Goal: Complete application form

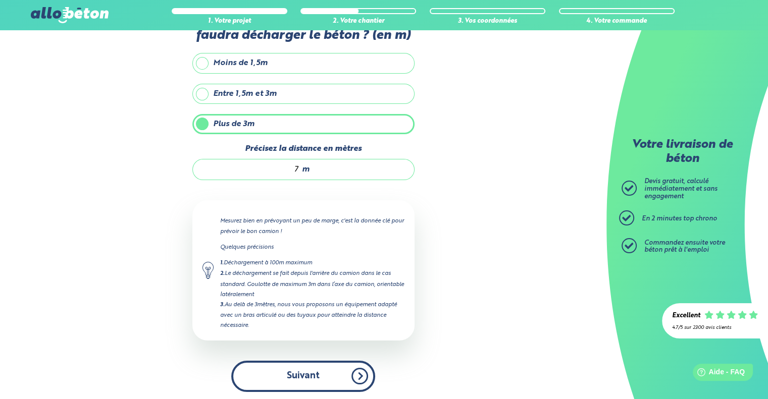
click at [323, 373] on button "Suivant" at bounding box center [303, 376] width 144 height 31
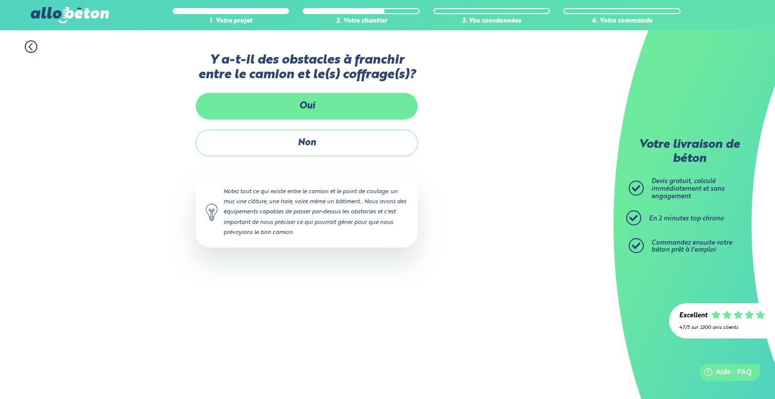
click at [321, 113] on label "Oui" at bounding box center [307, 106] width 222 height 27
click at [0, 0] on input "Oui" at bounding box center [0, 0] width 0 height 0
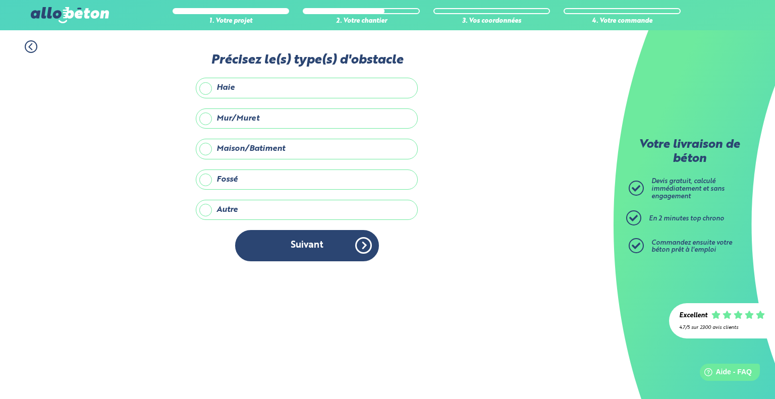
click at [271, 147] on label "Maison/Batiment" at bounding box center [307, 149] width 222 height 20
click at [0, 0] on input "Maison/Batiment" at bounding box center [0, 0] width 0 height 0
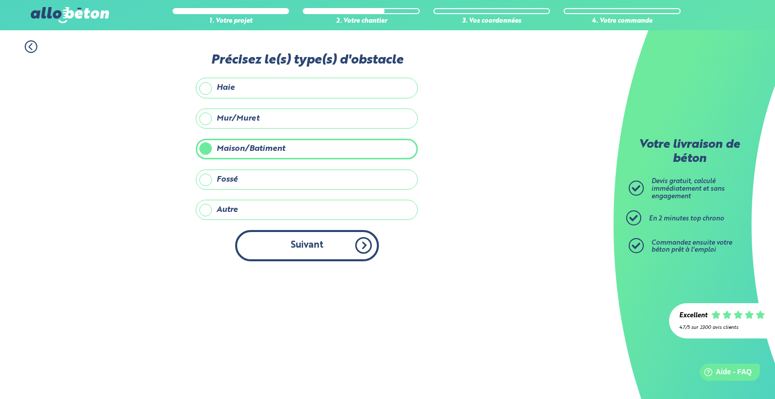
click at [294, 235] on button "Suivant" at bounding box center [307, 245] width 144 height 31
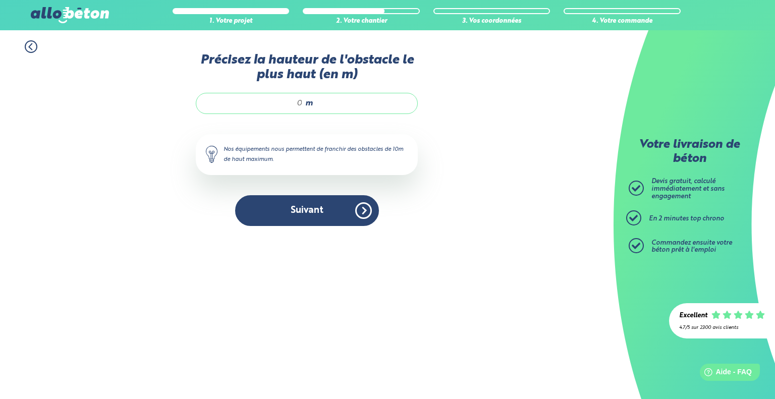
click at [285, 101] on input "Précisez la hauteur de l'obstacle le plus haut (en m)" at bounding box center [254, 103] width 96 height 10
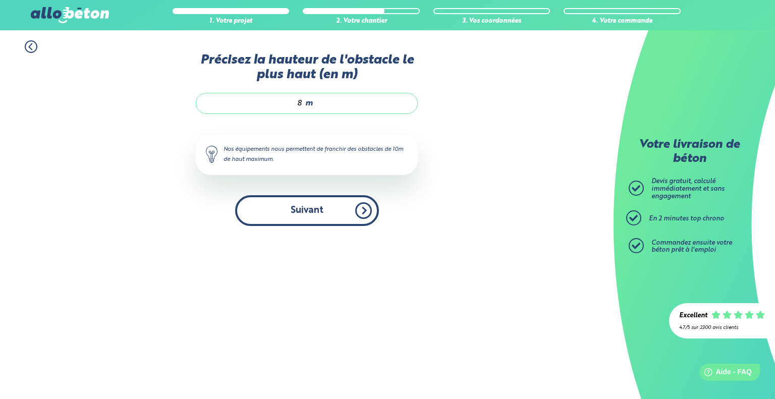
type input "8"
click at [342, 217] on button "Suivant" at bounding box center [307, 210] width 144 height 31
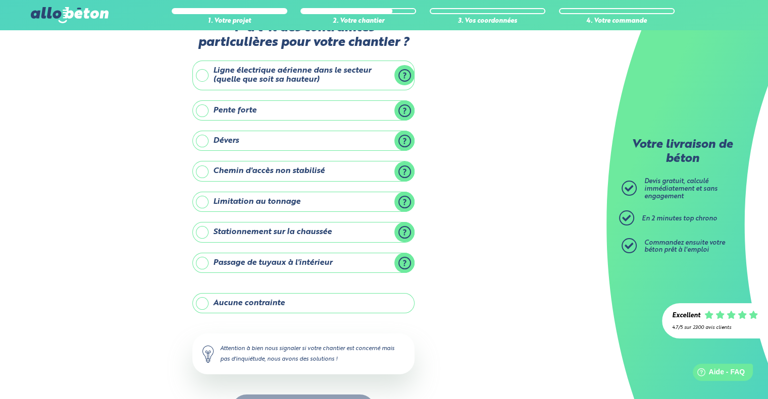
scroll to position [50, 0]
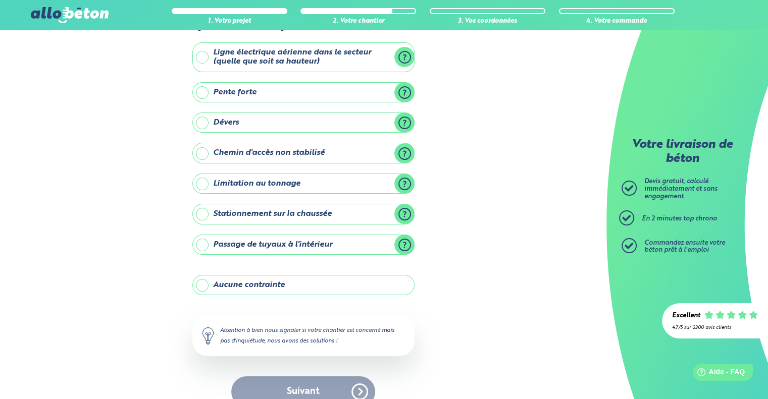
click at [313, 213] on label "Stationnement sur la chaussée" at bounding box center [303, 214] width 222 height 20
click at [0, 0] on input "Stationnement sur la chaussée" at bounding box center [0, 0] width 0 height 0
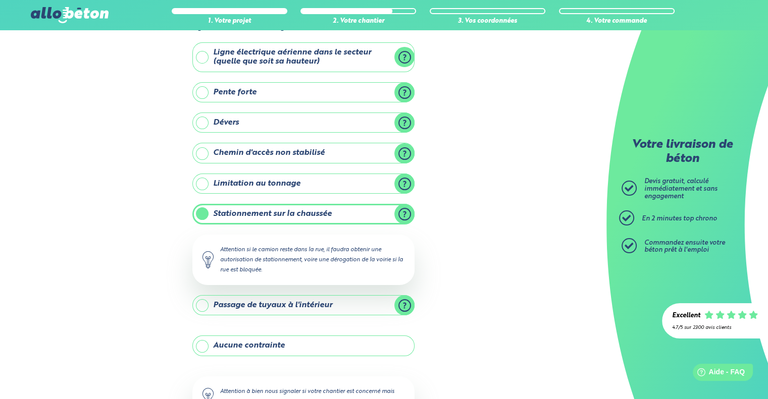
click at [268, 307] on label "Passage de tuyaux à l'intérieur" at bounding box center [303, 305] width 222 height 20
click at [0, 0] on input "Passage de tuyaux à l'intérieur" at bounding box center [0, 0] width 0 height 0
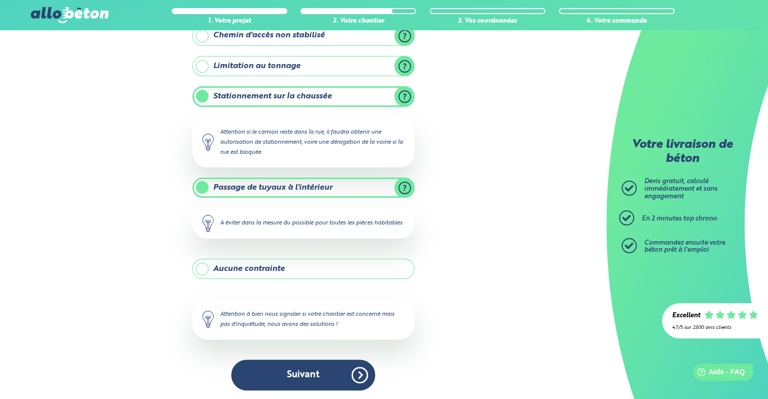
scroll to position [178, 0]
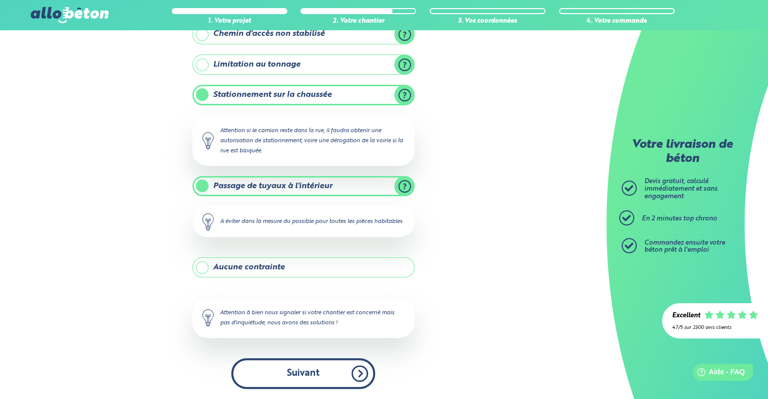
click at [276, 374] on button "Suivant" at bounding box center [303, 373] width 144 height 31
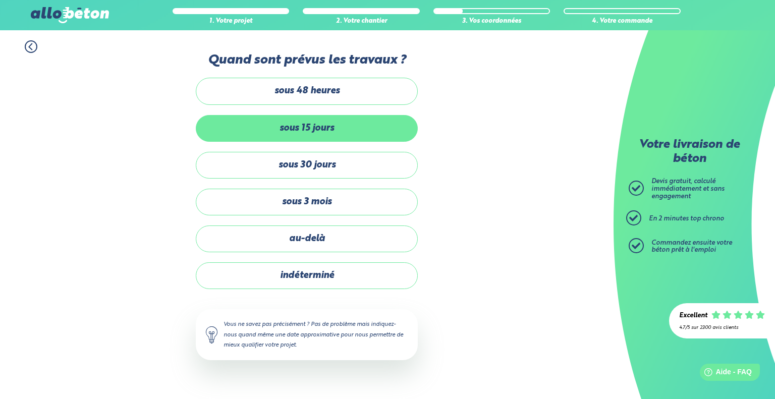
click at [323, 129] on label "sous 15 jours" at bounding box center [307, 128] width 222 height 27
click at [0, 0] on input "sous 15 jours" at bounding box center [0, 0] width 0 height 0
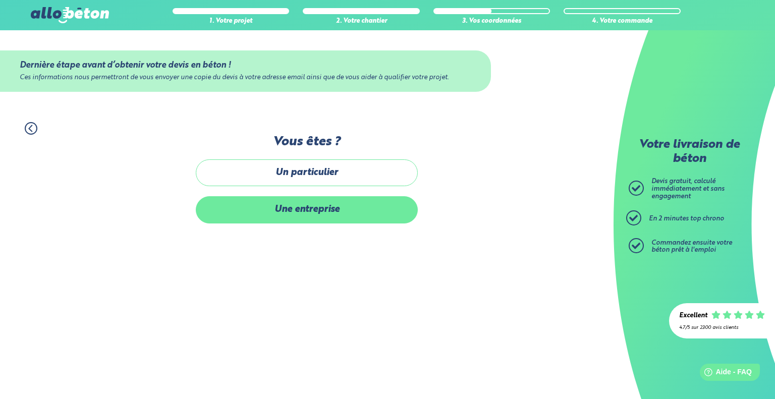
click at [316, 208] on label "Une entreprise" at bounding box center [307, 209] width 222 height 27
click at [0, 0] on input "Une entreprise" at bounding box center [0, 0] width 0 height 0
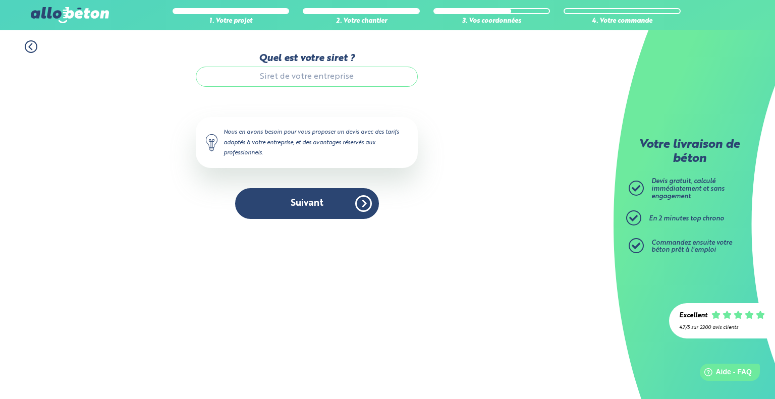
click at [316, 208] on button "Suivant" at bounding box center [307, 203] width 144 height 31
click at [314, 82] on input "Quel est votre siret ?" at bounding box center [307, 77] width 222 height 20
click at [289, 74] on input "Quel est votre siret ?" at bounding box center [307, 77] width 222 height 20
paste input "79086434200015"
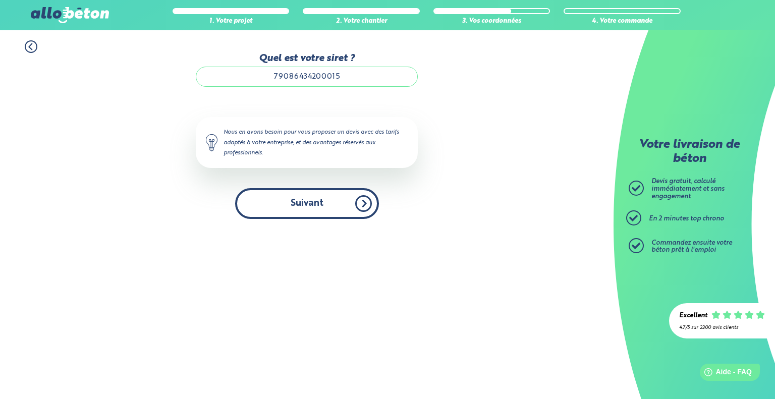
click at [315, 212] on button "Suivant" at bounding box center [307, 203] width 144 height 31
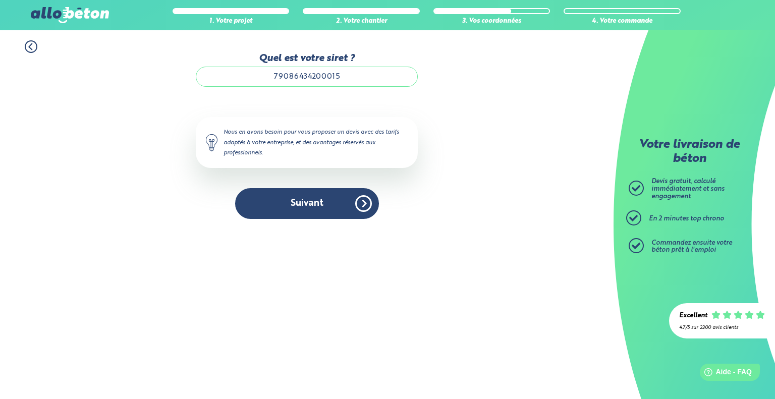
click at [361, 81] on input "79086434200015" at bounding box center [307, 77] width 222 height 20
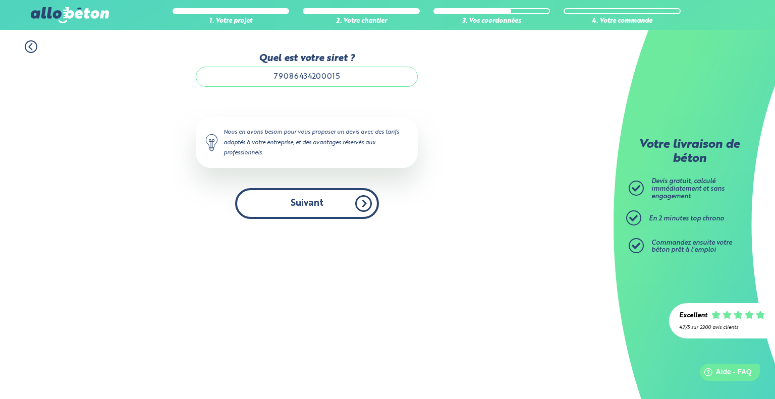
click at [306, 201] on button "Suivant" at bounding box center [307, 203] width 144 height 31
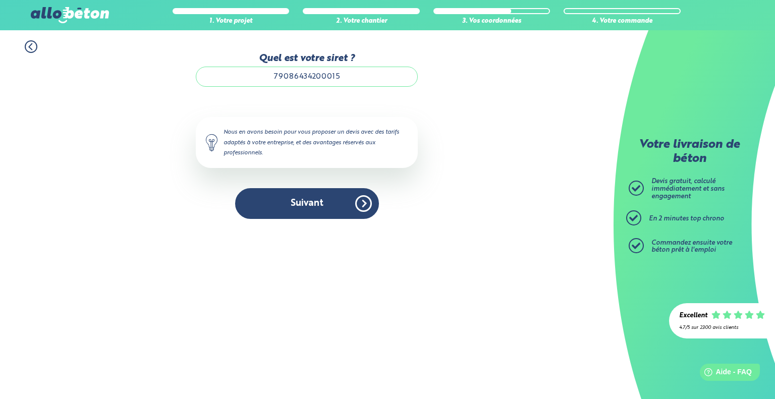
click at [359, 76] on input "79086434200015" at bounding box center [307, 77] width 222 height 20
click at [340, 76] on input "79086434200015" at bounding box center [307, 77] width 222 height 20
type input "79086434200015"
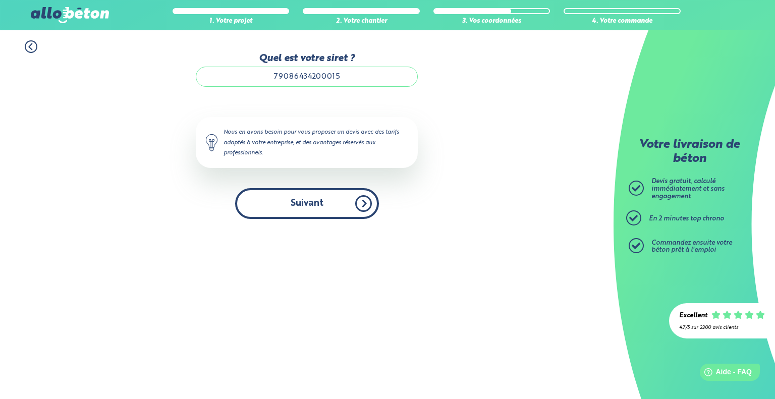
click at [318, 203] on button "Suivant" at bounding box center [307, 203] width 144 height 31
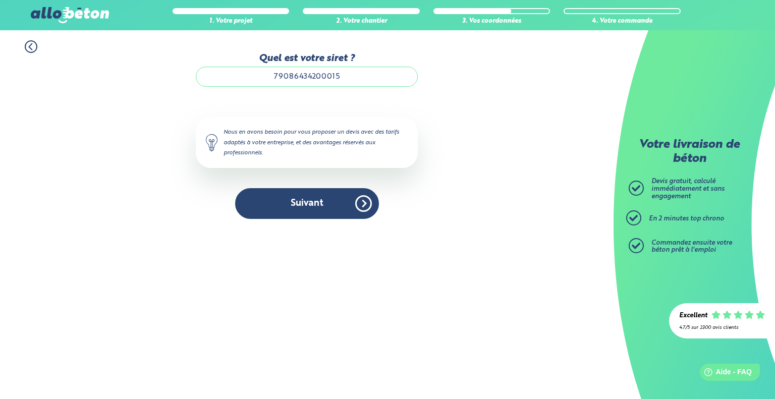
click at [355, 82] on input "79086434200015" at bounding box center [307, 77] width 222 height 20
paste input "790864342"
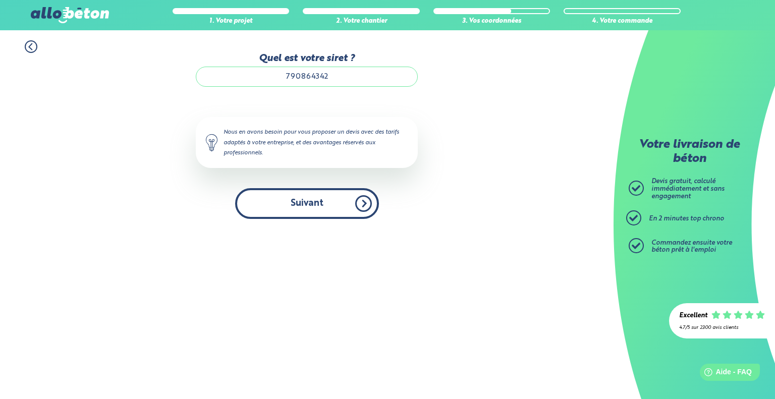
type input "790864342"
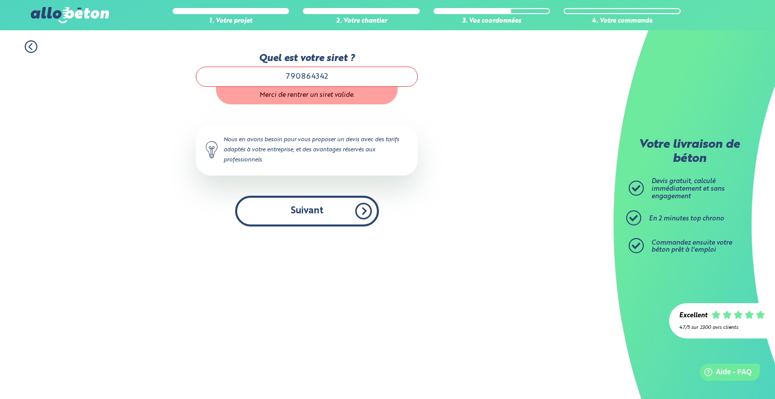
click at [334, 210] on button "Suivant" at bounding box center [307, 211] width 144 height 31
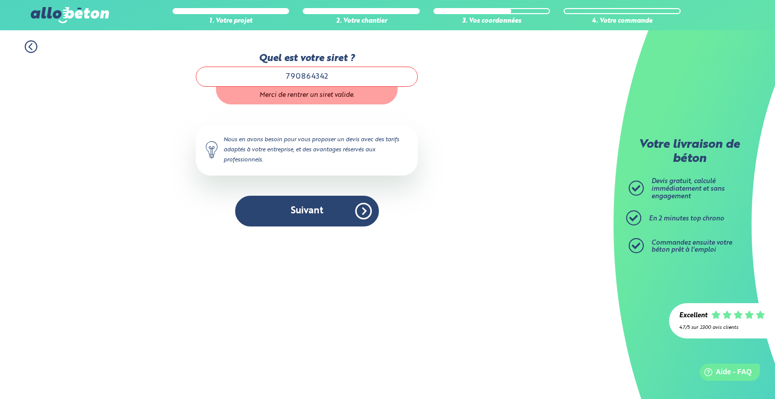
click at [334, 76] on input "790864342" at bounding box center [307, 77] width 222 height 20
paste input "79086434200015"
click at [289, 76] on input "79086434200015" at bounding box center [307, 77] width 222 height 20
click at [303, 79] on input "790 86434200015" at bounding box center [307, 77] width 222 height 20
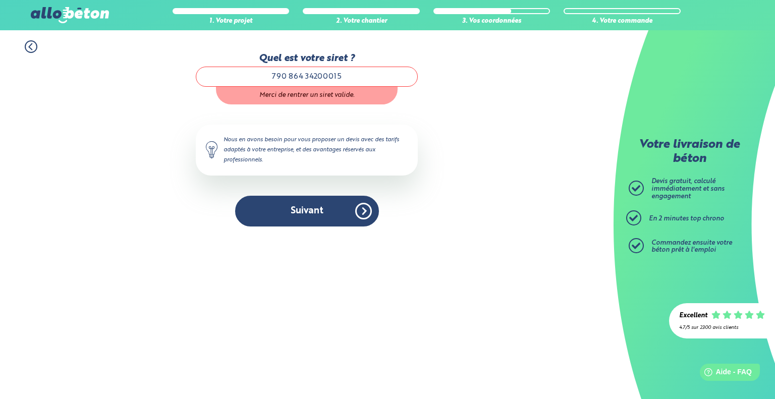
click at [317, 75] on input "790 864 34200015" at bounding box center [307, 77] width 222 height 20
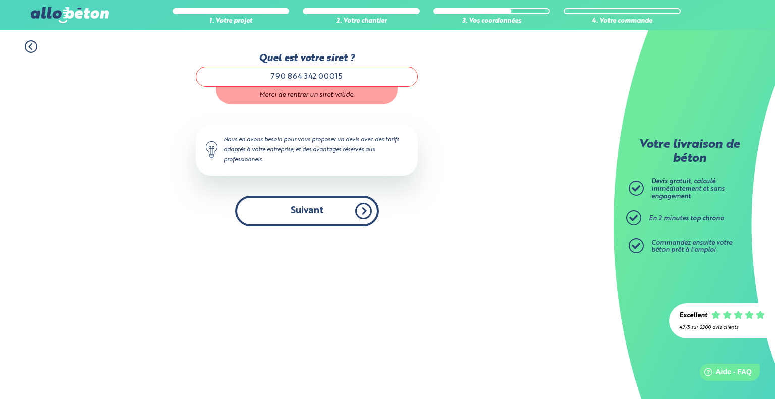
type input "790 864 342 00015"
click at [315, 216] on button "Suivant" at bounding box center [307, 211] width 144 height 31
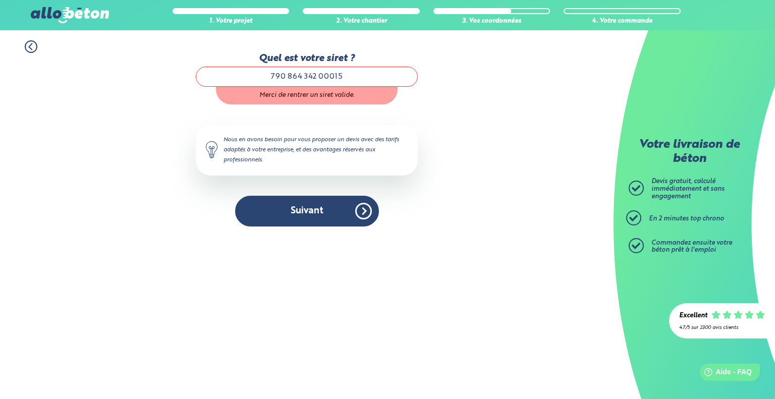
click at [363, 74] on input "790 864 342 00015" at bounding box center [307, 77] width 222 height 20
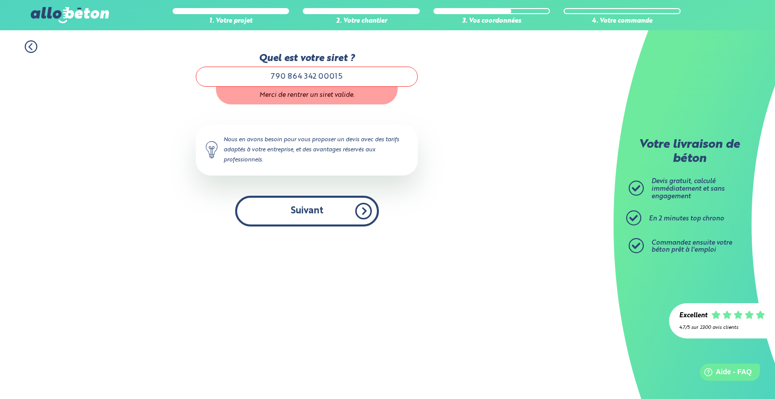
click at [349, 217] on button "Suivant" at bounding box center [307, 211] width 144 height 31
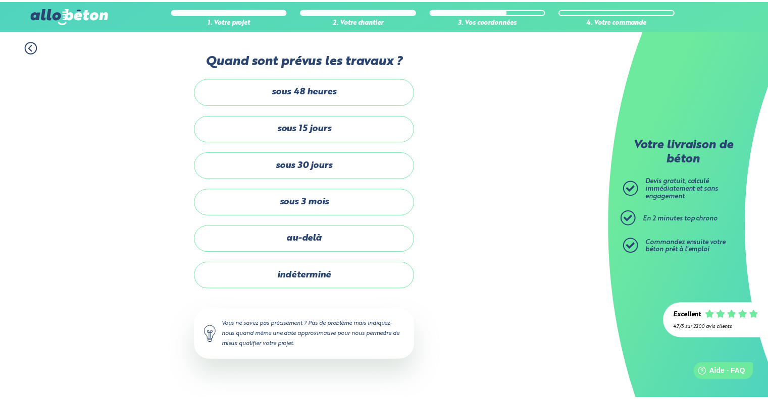
scroll to position [178, 0]
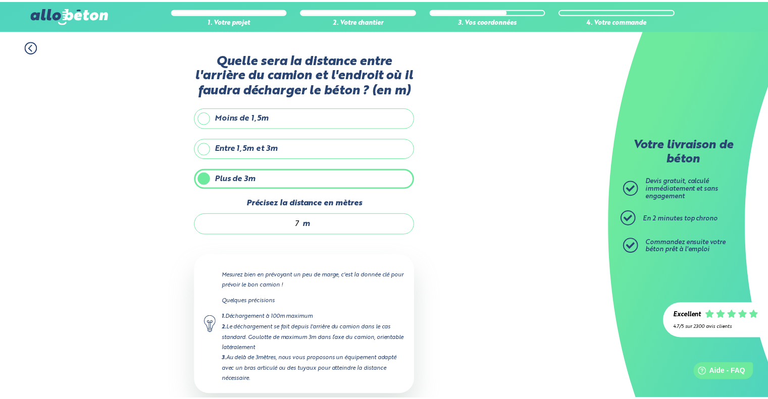
scroll to position [134, 0]
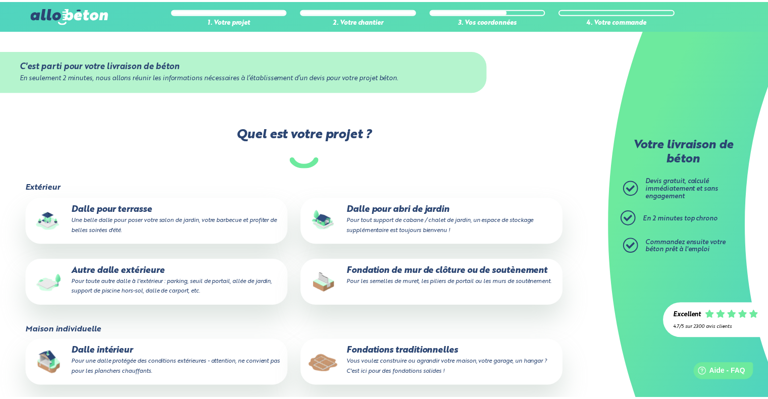
scroll to position [77, 0]
